Goal: Contribute content

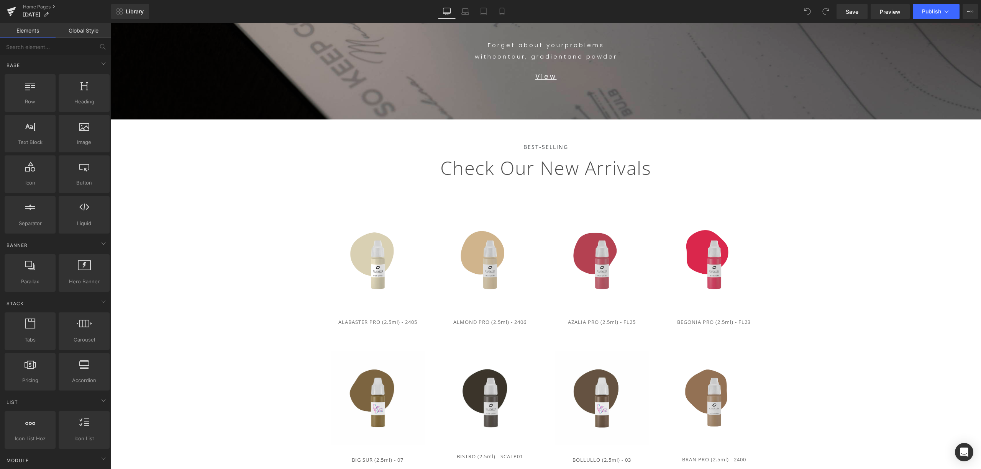
scroll to position [153, 0]
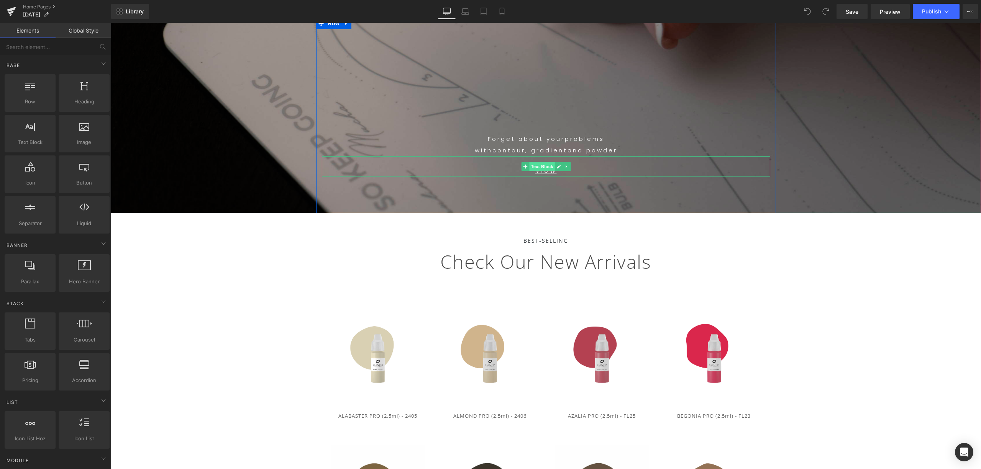
click at [543, 163] on span "Text Block" at bounding box center [541, 166] width 25 height 9
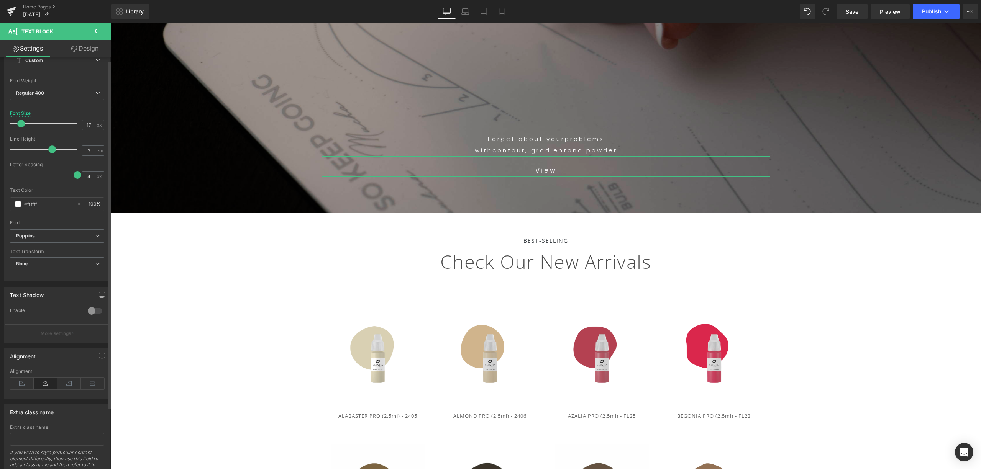
scroll to position [0, 0]
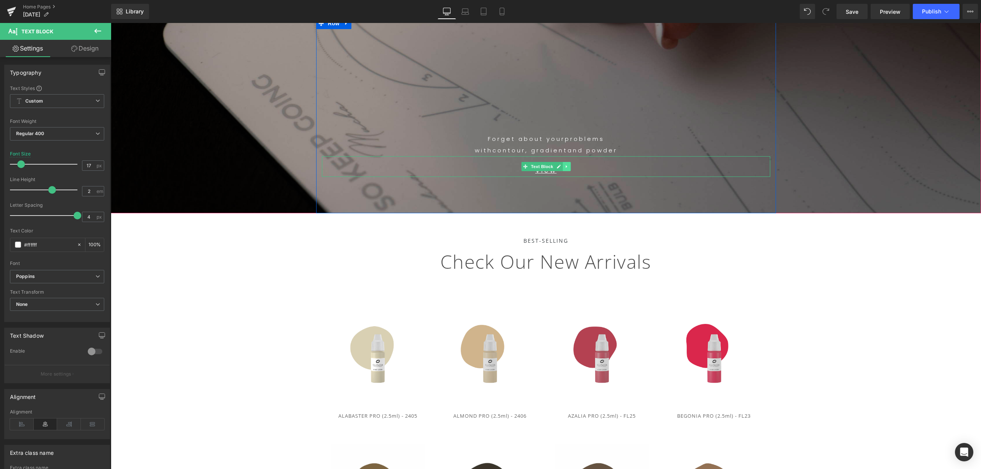
click at [564, 166] on icon at bounding box center [566, 166] width 4 height 5
click at [544, 166] on icon at bounding box center [546, 166] width 4 height 5
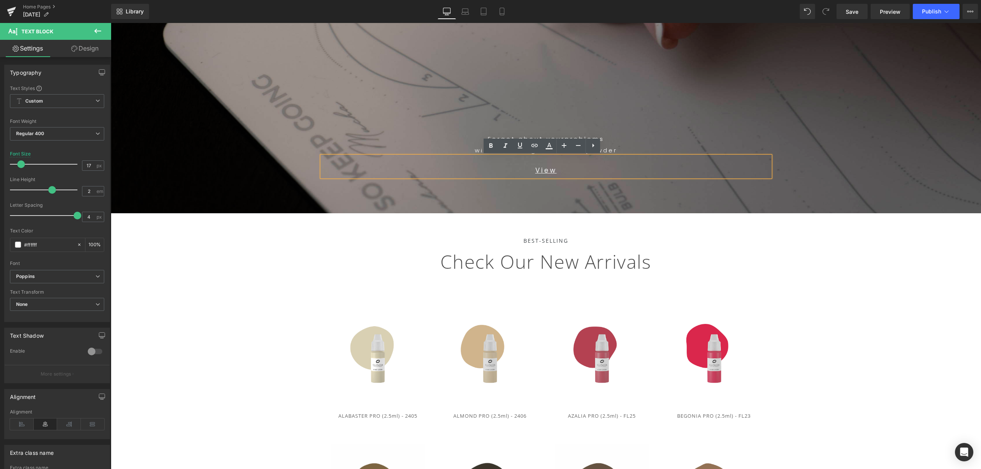
click at [558, 172] on p "View" at bounding box center [546, 170] width 448 height 13
drag, startPoint x: 524, startPoint y: 176, endPoint x: 509, endPoint y: 174, distance: 15.1
click at [509, 175] on p "View" at bounding box center [546, 170] width 448 height 13
drag, startPoint x: 533, startPoint y: 146, endPoint x: 536, endPoint y: 151, distance: 5.1
click at [0, 0] on icon at bounding box center [0, 0] width 0 height 0
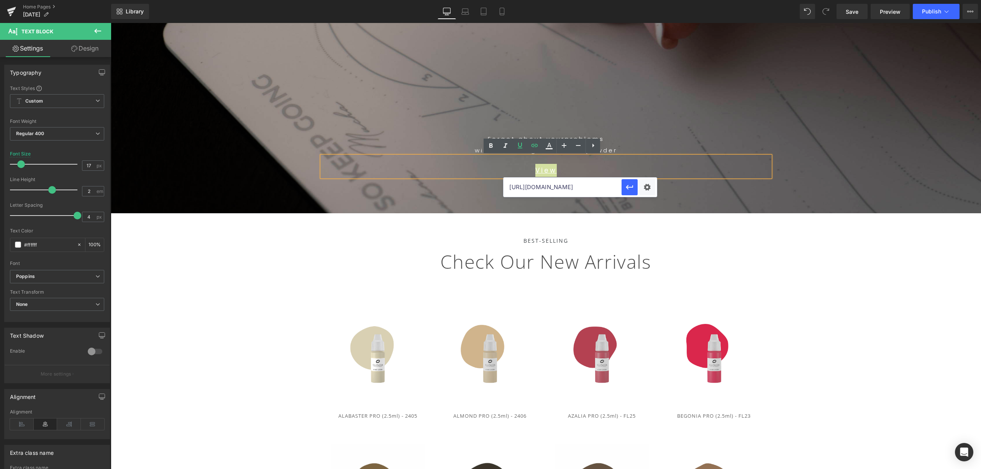
drag, startPoint x: 721, startPoint y: 212, endPoint x: 454, endPoint y: 192, distance: 267.4
paste input "[URL][DOMAIN_NAME]"
type input "[URL][DOMAIN_NAME]"
click at [0, 0] on icon "button" at bounding box center [0, 0] width 0 height 0
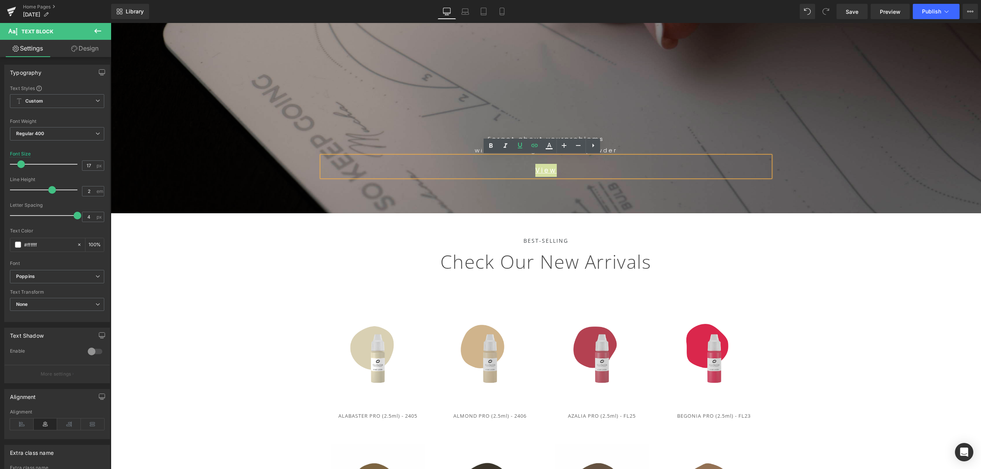
scroll to position [0, 0]
click at [932, 8] on span "Publish" at bounding box center [931, 11] width 19 height 6
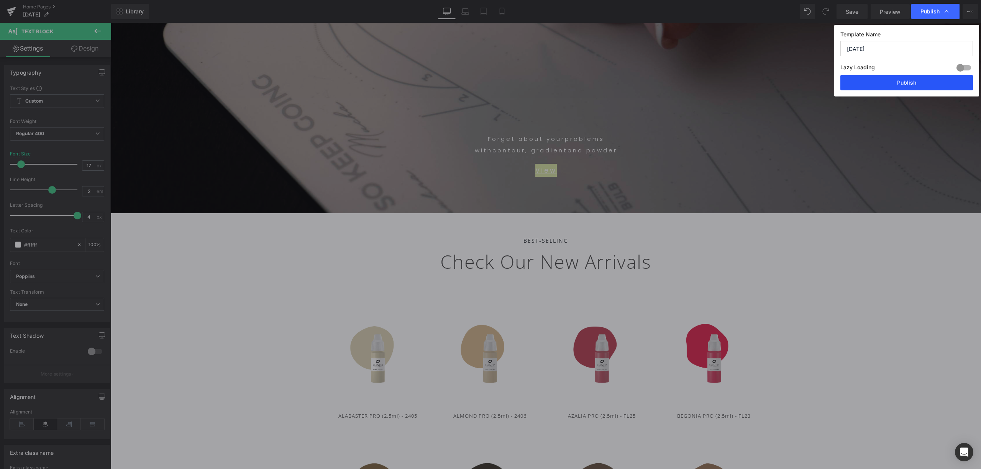
click at [0, 0] on button "Publish" at bounding box center [0, 0] width 0 height 0
